Goal: Information Seeking & Learning: Learn about a topic

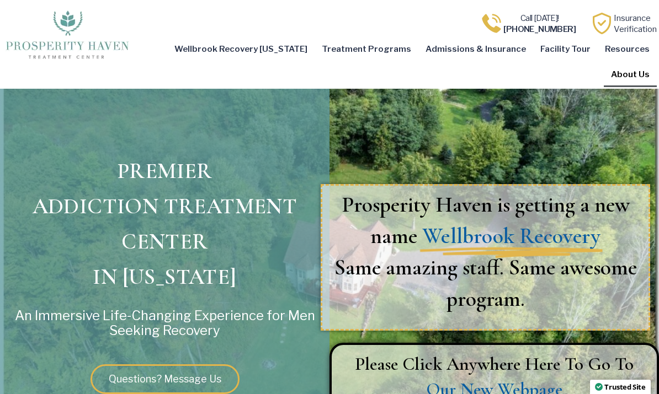
click at [641, 62] on link "About Us" at bounding box center [629, 74] width 53 height 25
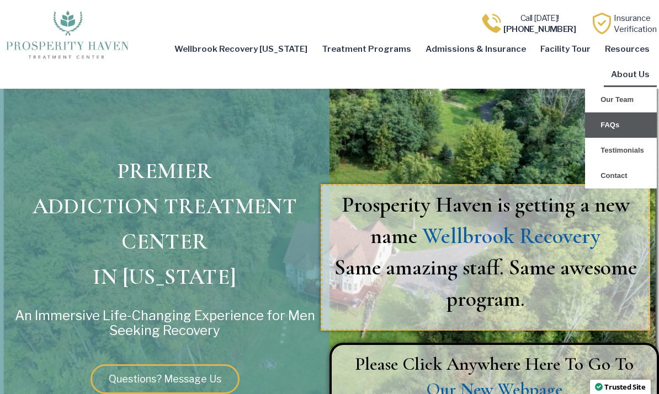
click at [646, 113] on link "FAQs" at bounding box center [621, 125] width 72 height 25
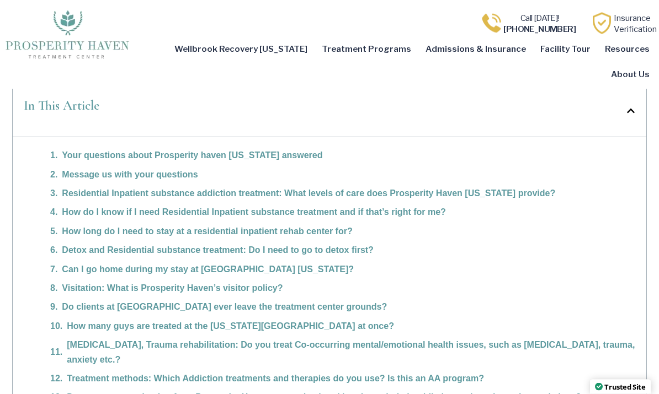
scroll to position [942, 0]
click at [617, 148] on div "Your questions about Prosperity haven Ohio answered" at bounding box center [342, 155] width 585 height 14
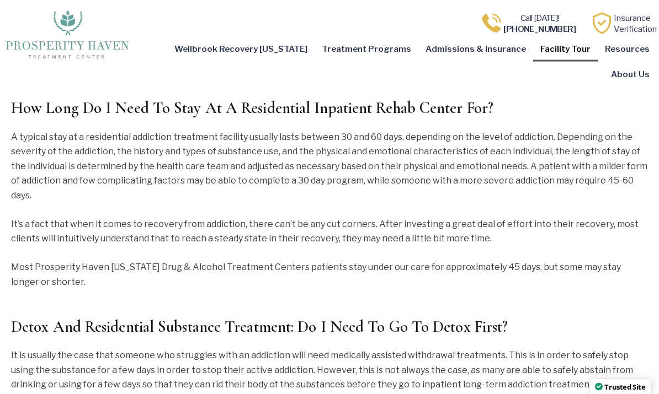
scroll to position [1912, 0]
click at [537, 36] on link "Facility Tour" at bounding box center [565, 48] width 65 height 25
click at [540, 62] on link "Our Facility" at bounding box center [569, 74] width 72 height 25
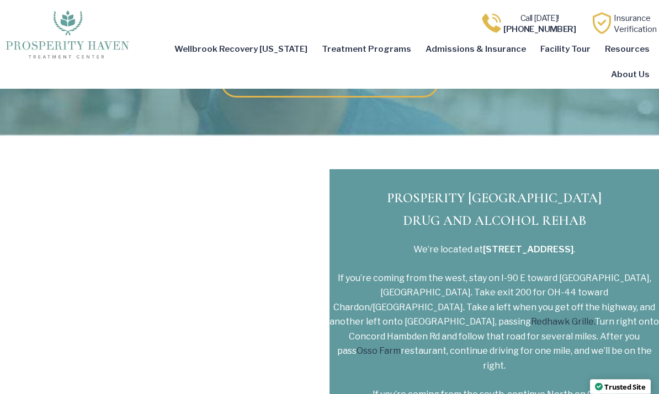
scroll to position [3321, 0]
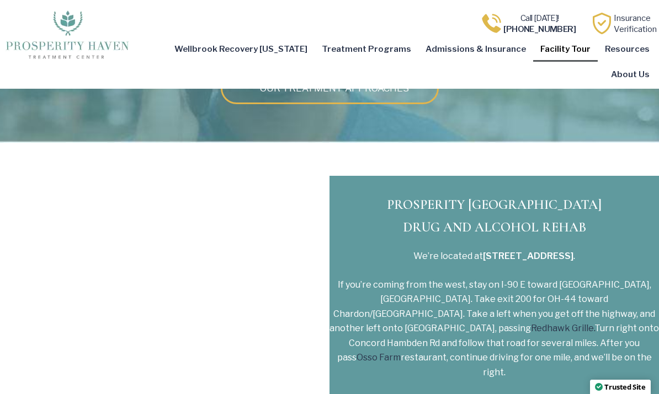
click at [533, 36] on link "Facility Tour" at bounding box center [565, 48] width 65 height 25
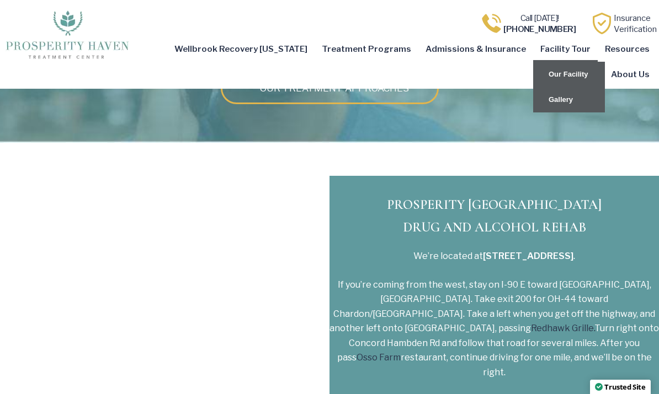
click at [534, 87] on link "Gallery" at bounding box center [569, 99] width 72 height 25
click at [533, 87] on link "Gallery" at bounding box center [569, 99] width 72 height 25
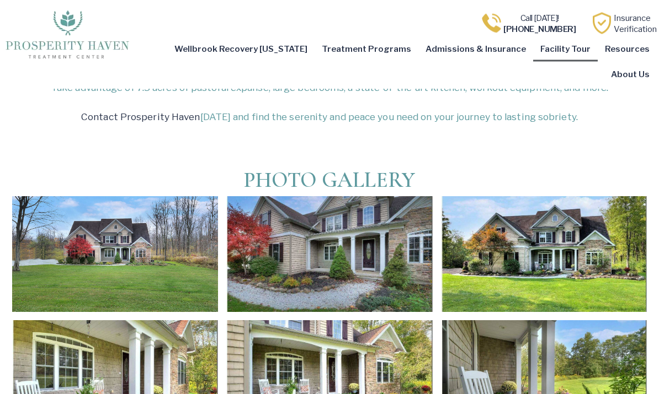
scroll to position [264, 0]
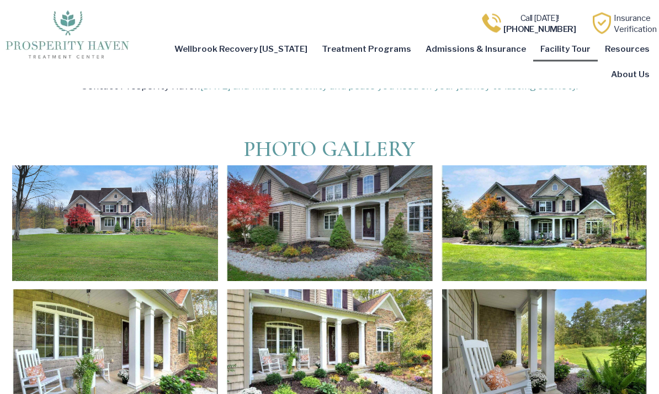
click at [67, 220] on div at bounding box center [115, 224] width 206 height 116
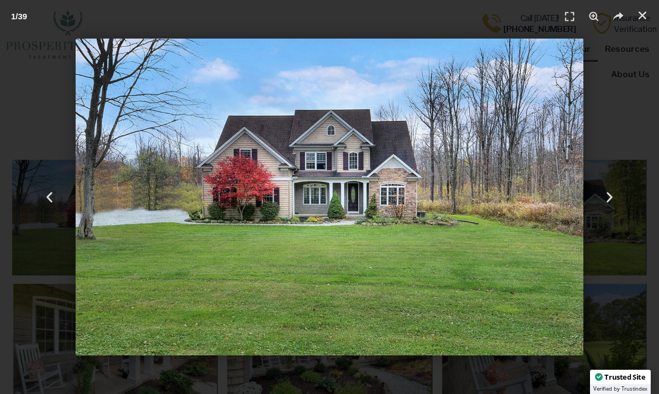
scroll to position [273, 0]
click at [608, 202] on use "Next slide" at bounding box center [609, 197] width 6 height 10
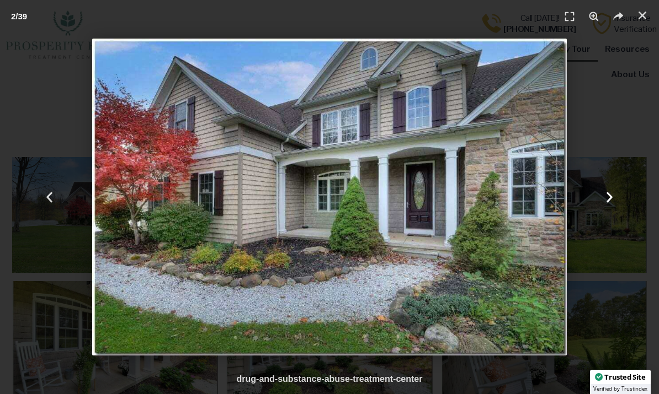
click at [615, 204] on icon "Next slide" at bounding box center [609, 197] width 14 height 14
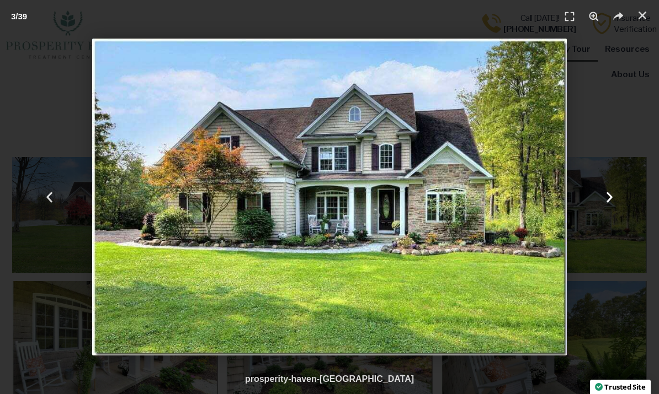
click at [611, 204] on icon "Next slide" at bounding box center [609, 197] width 14 height 14
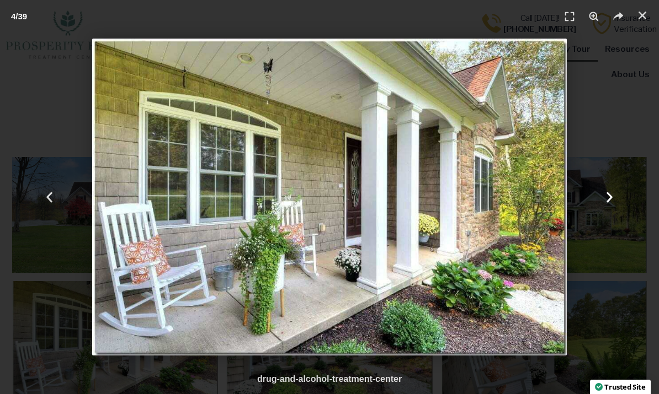
click at [611, 204] on icon "Next slide" at bounding box center [609, 197] width 14 height 14
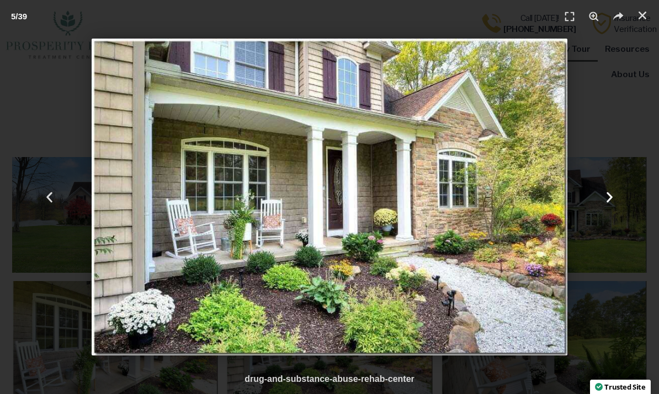
click at [613, 204] on icon "Next slide" at bounding box center [609, 197] width 14 height 14
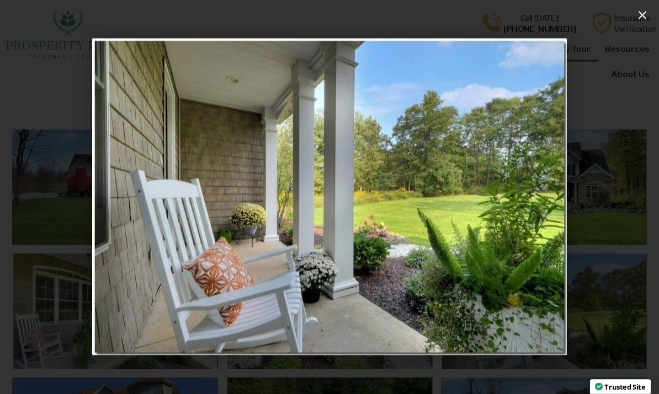
scroll to position [290, 0]
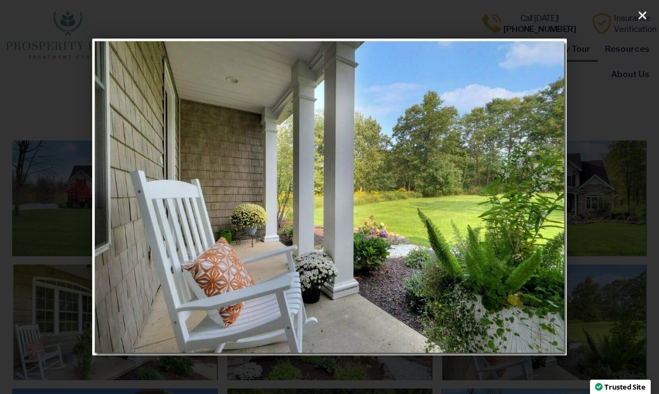
click at [638, 18] on icon "Close (Esc)" at bounding box center [642, 15] width 11 height 11
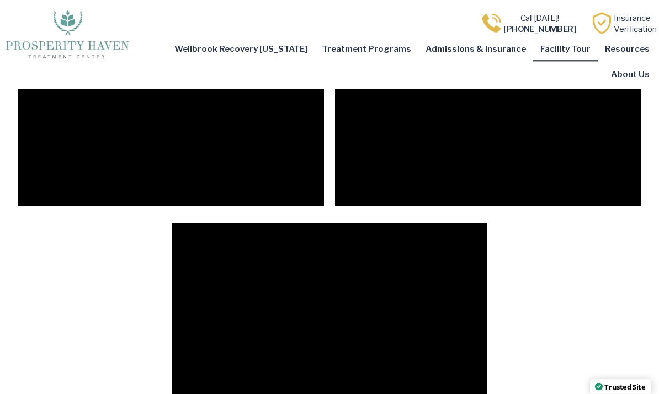
scroll to position [2068, 0]
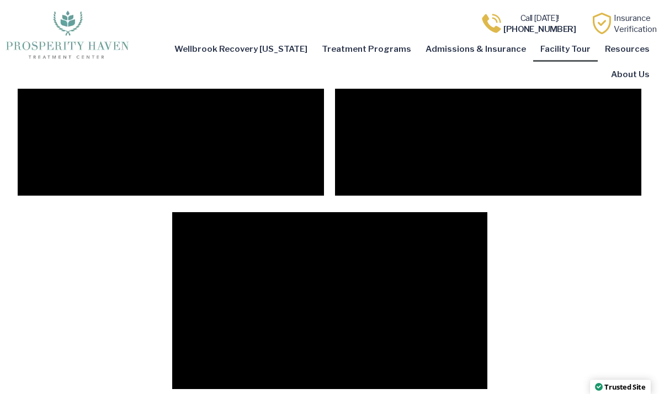
scroll to position [2163, 0]
